Goal: Check status: Check status

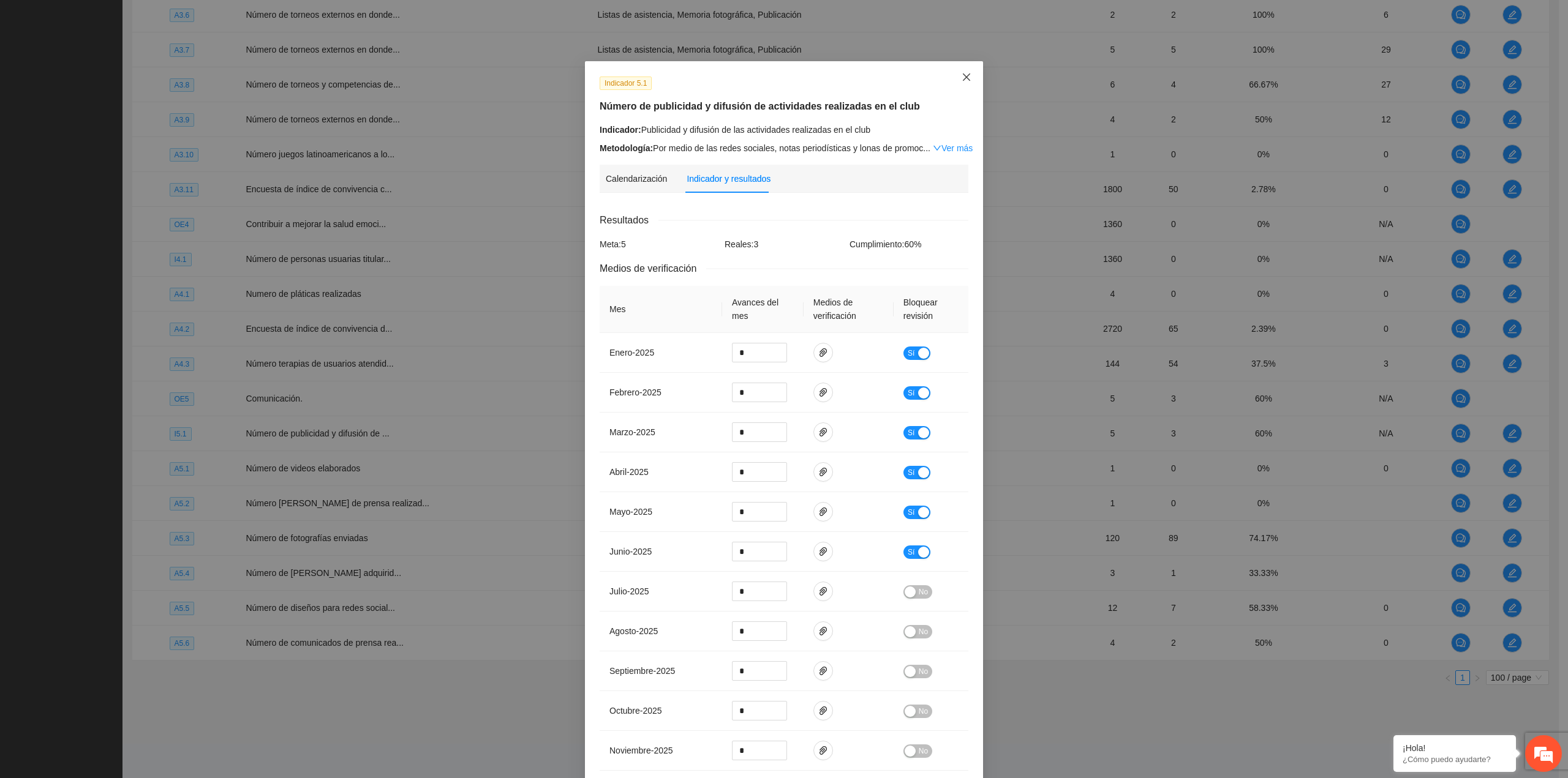
click at [962, 80] on icon "close" at bounding box center [966, 77] width 10 height 10
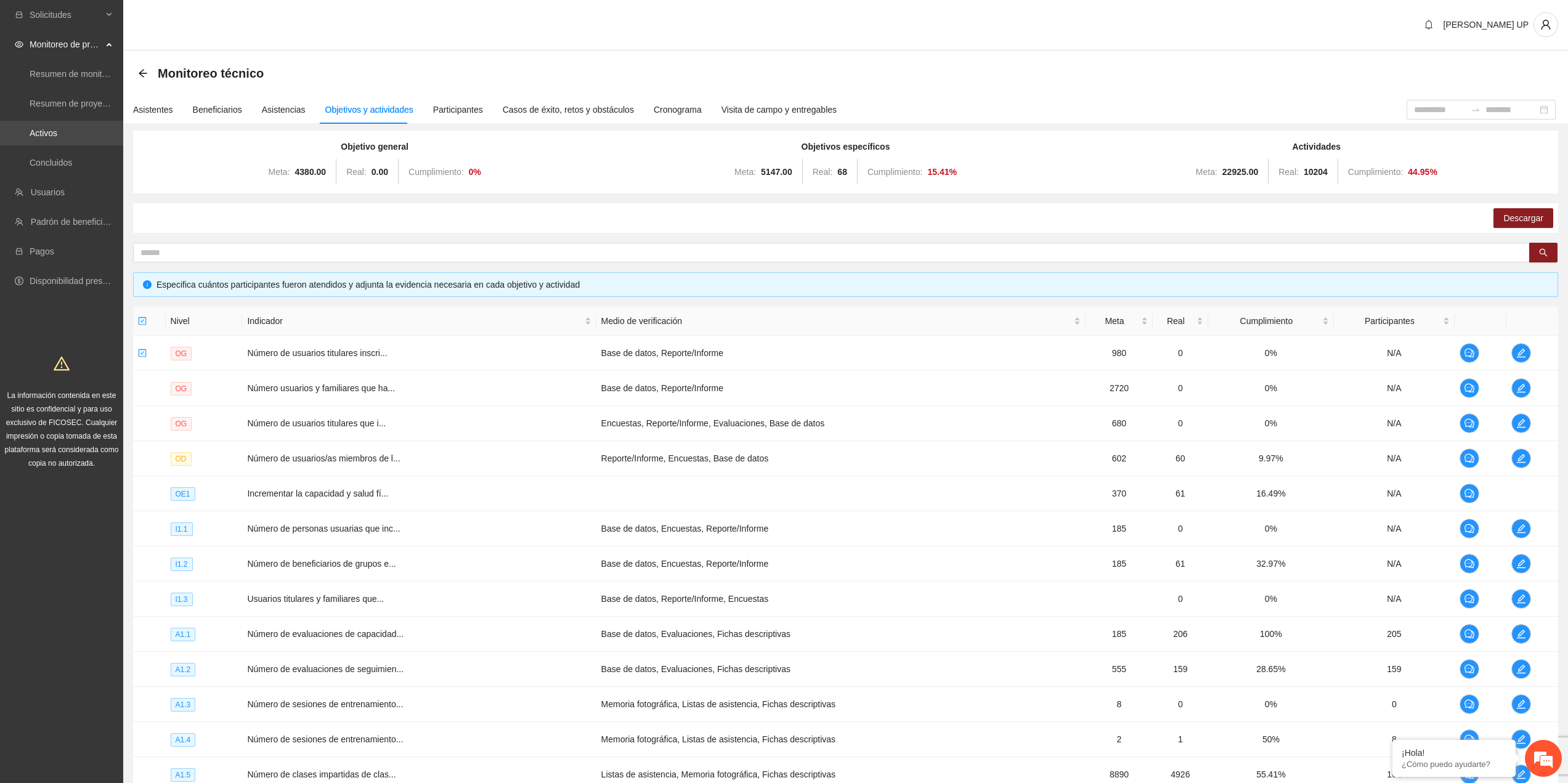
click at [57, 129] on link "Activos" at bounding box center [43, 133] width 28 height 10
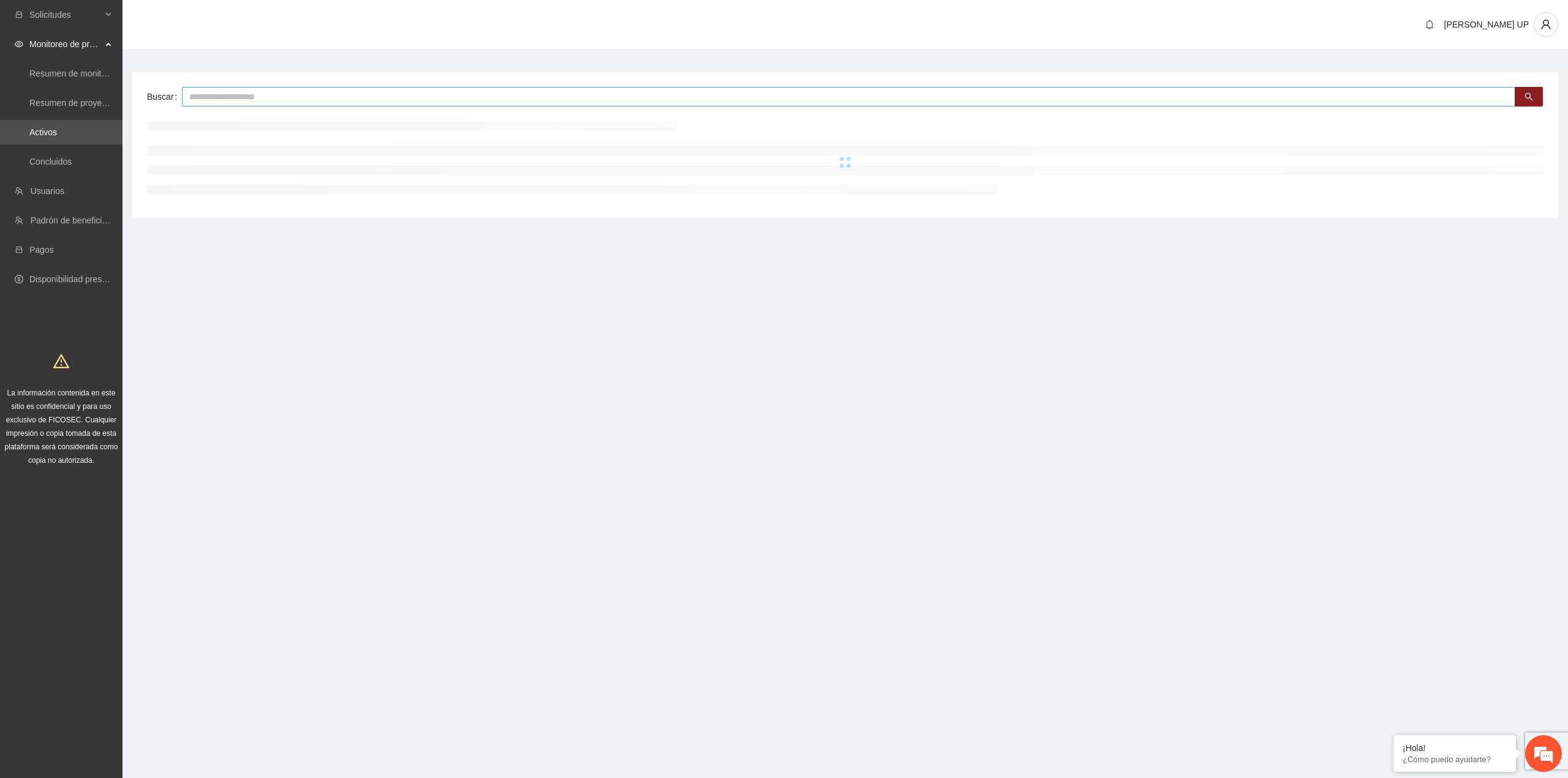
click at [196, 90] on input "text" at bounding box center [848, 97] width 1333 height 19
type input "***"
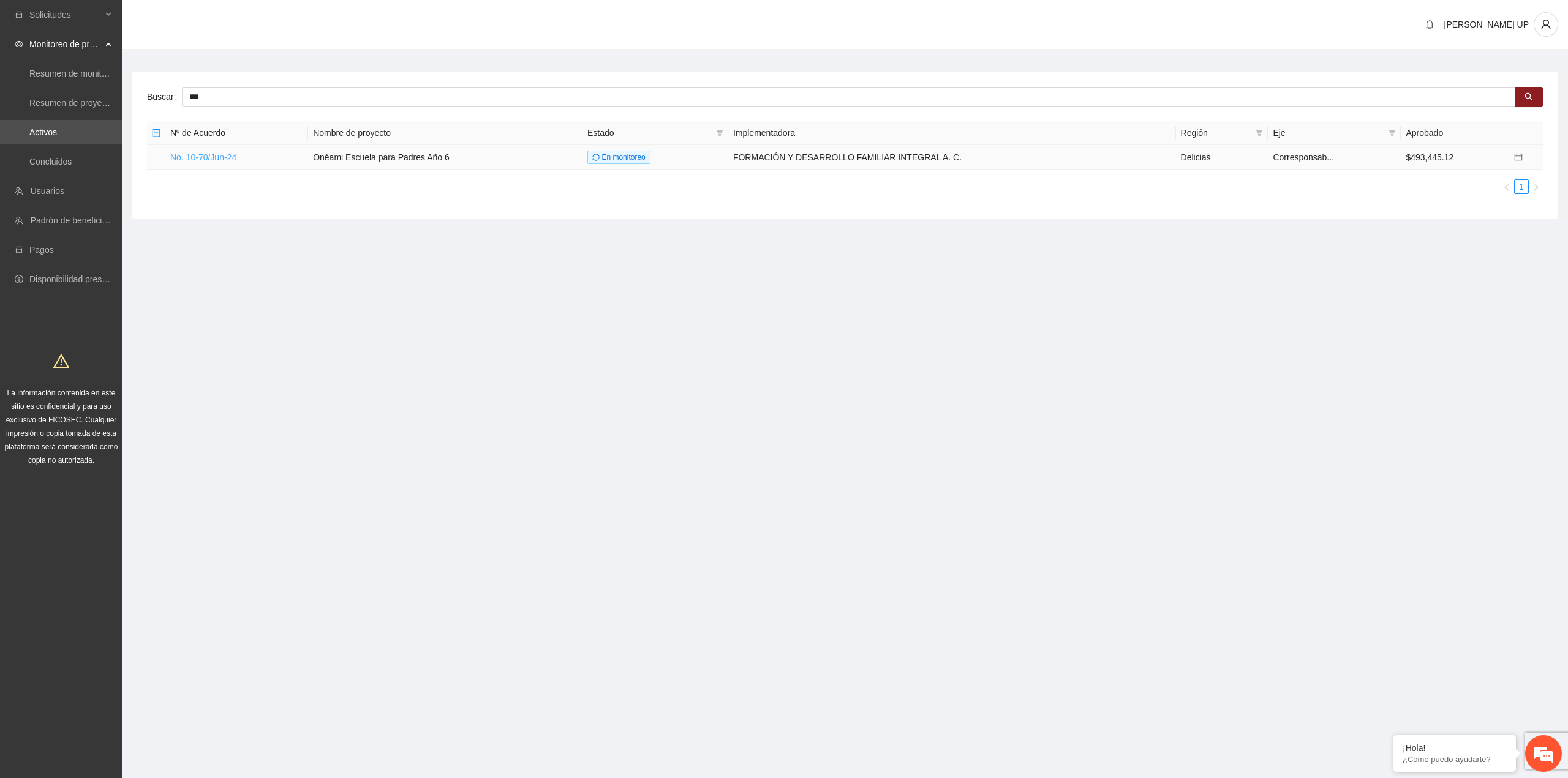
click at [185, 154] on link "No. 10-70/Jun-24" at bounding box center [203, 157] width 66 height 10
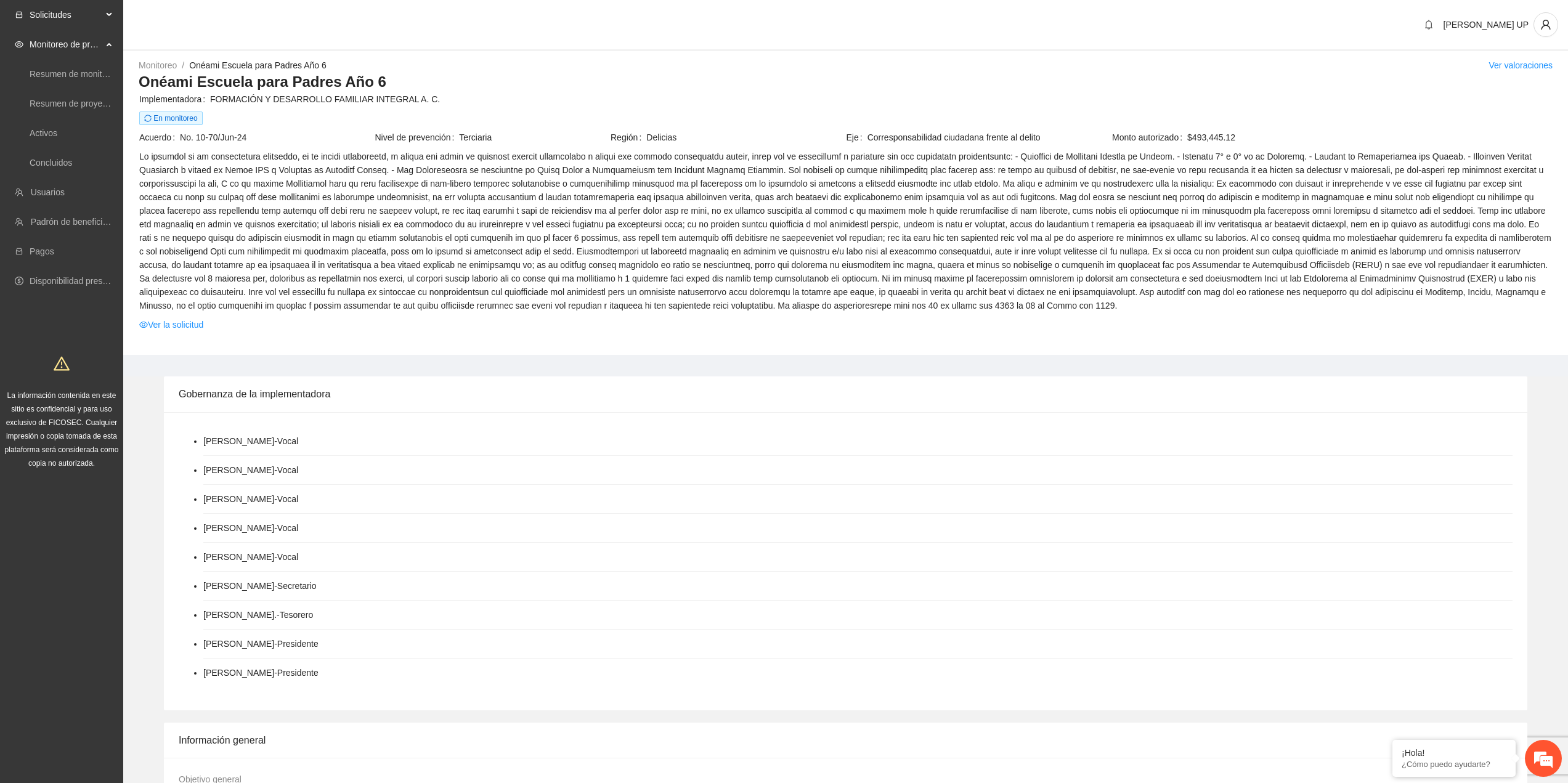
click at [41, 11] on span "Solicitudes" at bounding box center [65, 15] width 72 height 25
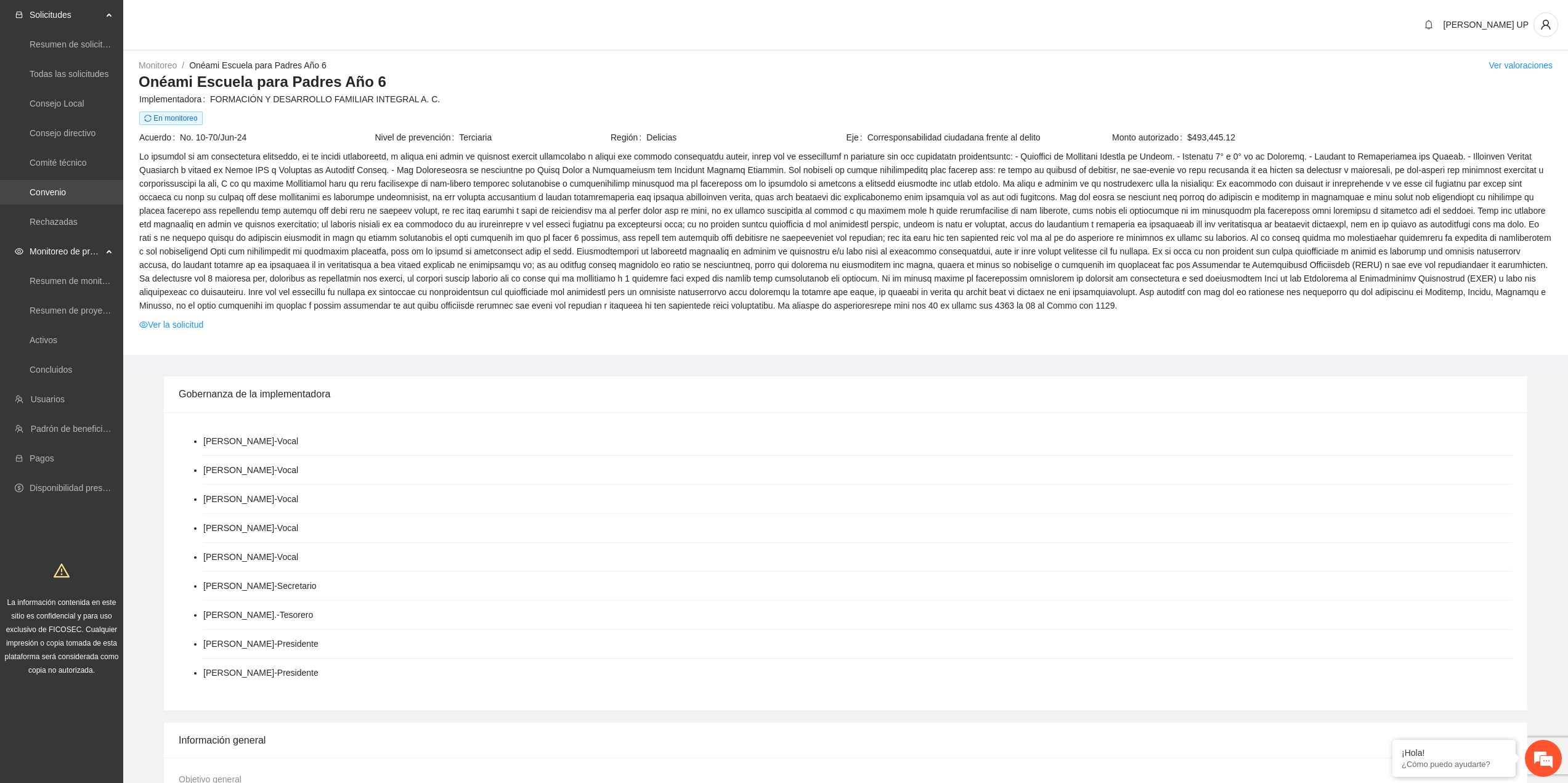
click at [65, 187] on link "Convenio" at bounding box center [48, 192] width 37 height 10
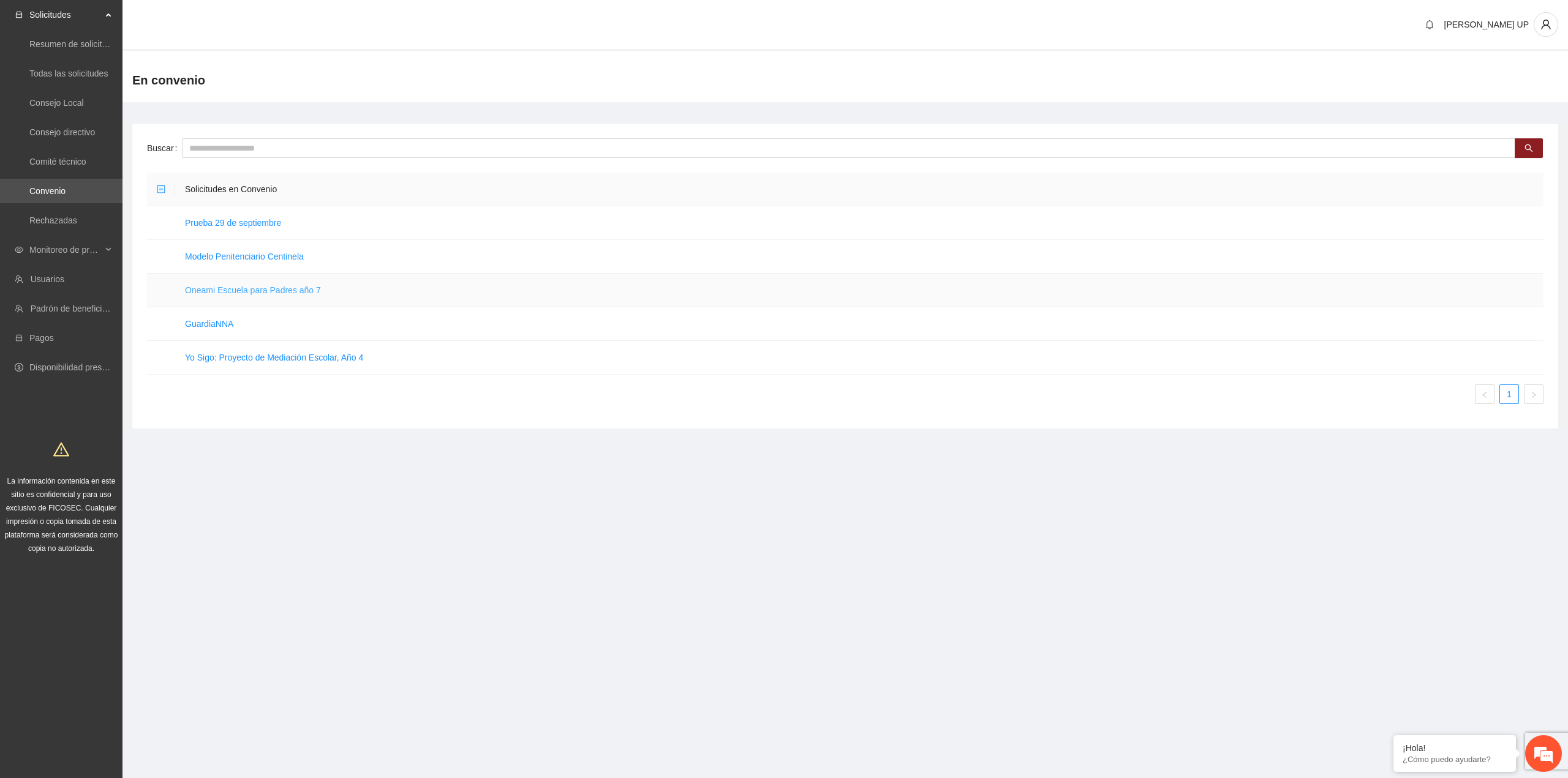
click at [204, 289] on link "Oneami Escuela para Padres año 7" at bounding box center [253, 290] width 136 height 10
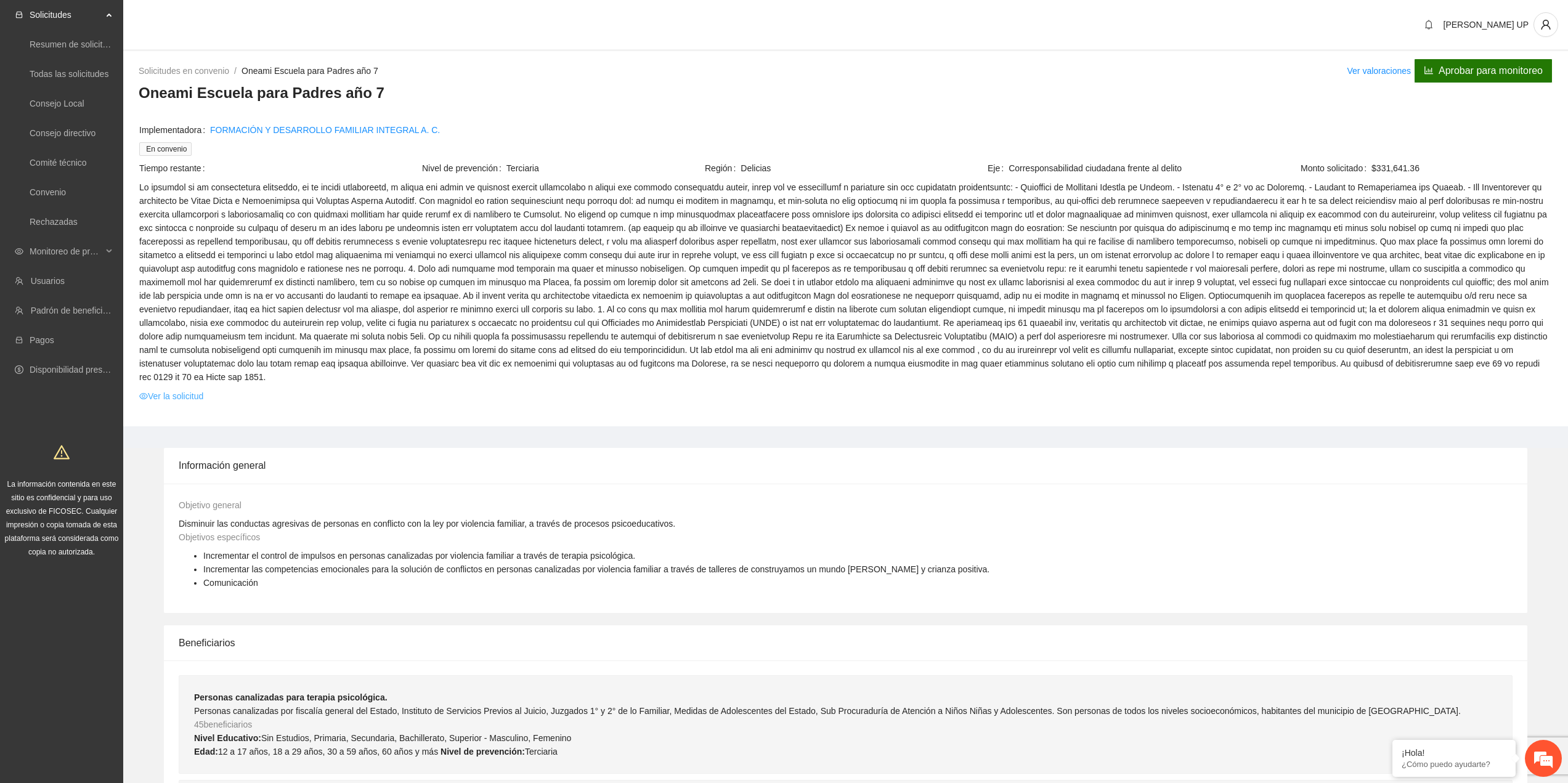
click at [203, 389] on link "Ver la solicitud" at bounding box center [171, 396] width 65 height 13
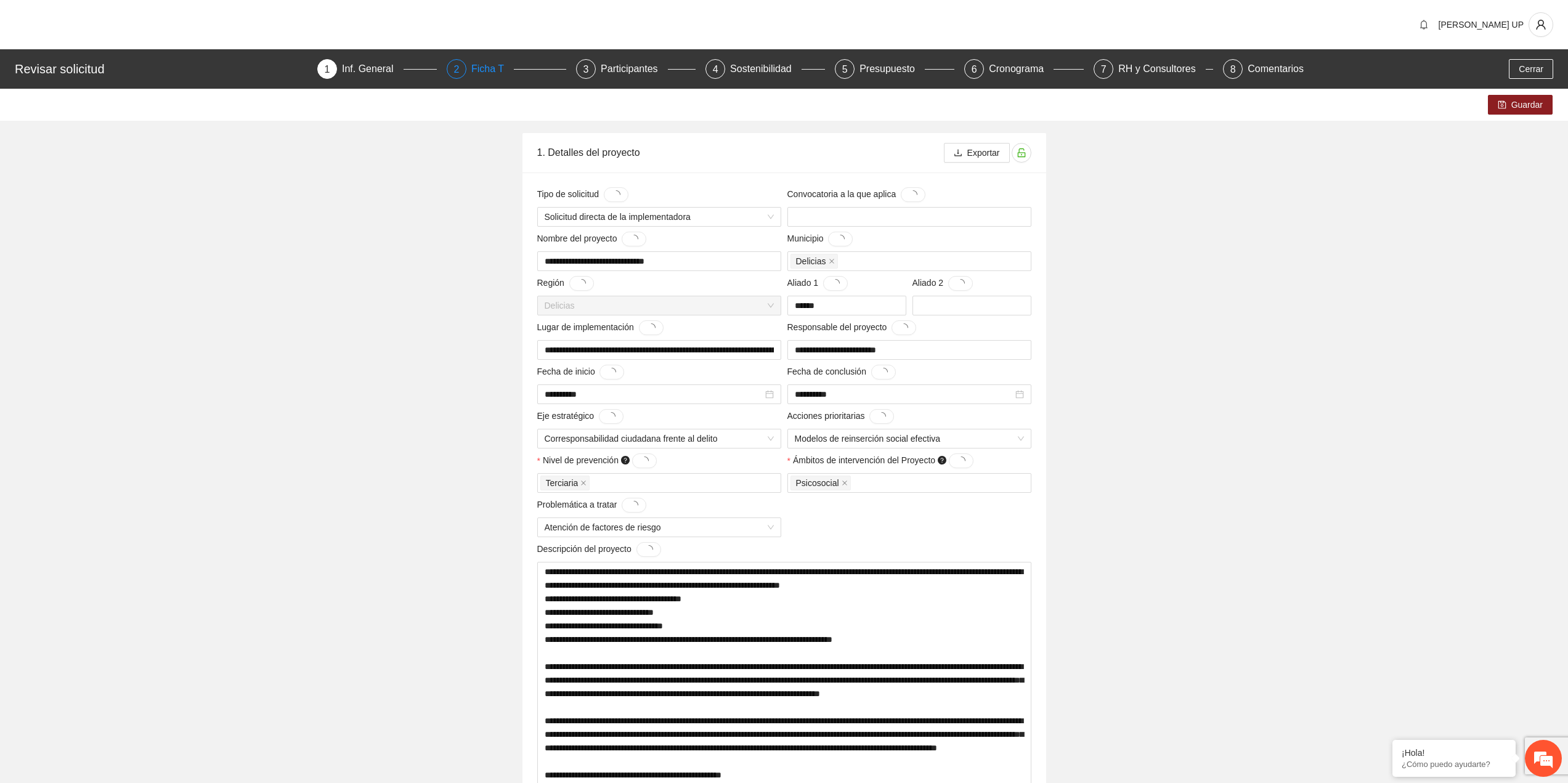
click at [471, 71] on div "2 Ficha T" at bounding box center [507, 68] width 119 height 19
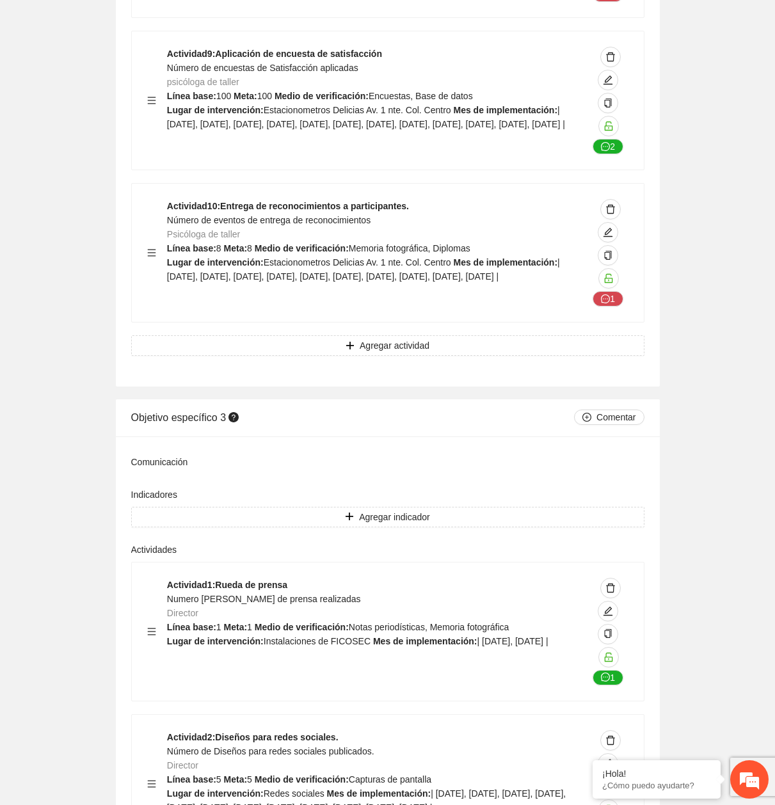
scroll to position [4222, 0]
